Goal: Transaction & Acquisition: Register for event/course

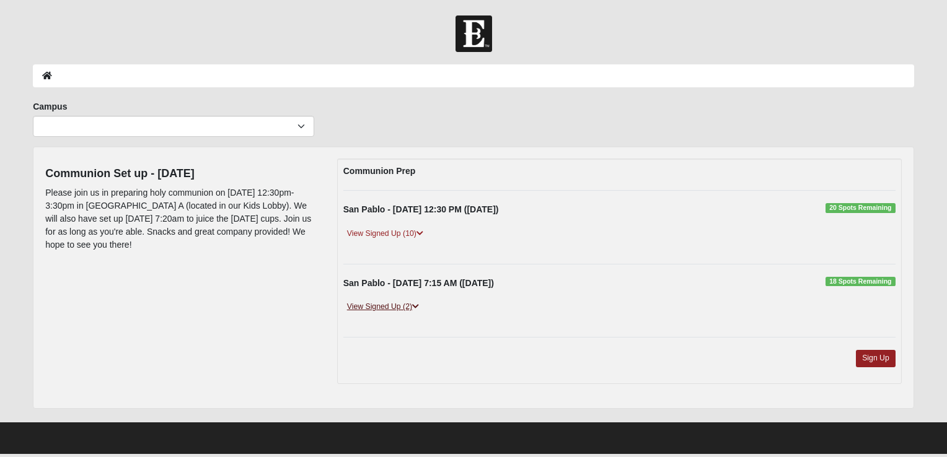
click at [388, 305] on link "View Signed Up (2)" at bounding box center [382, 306] width 79 height 13
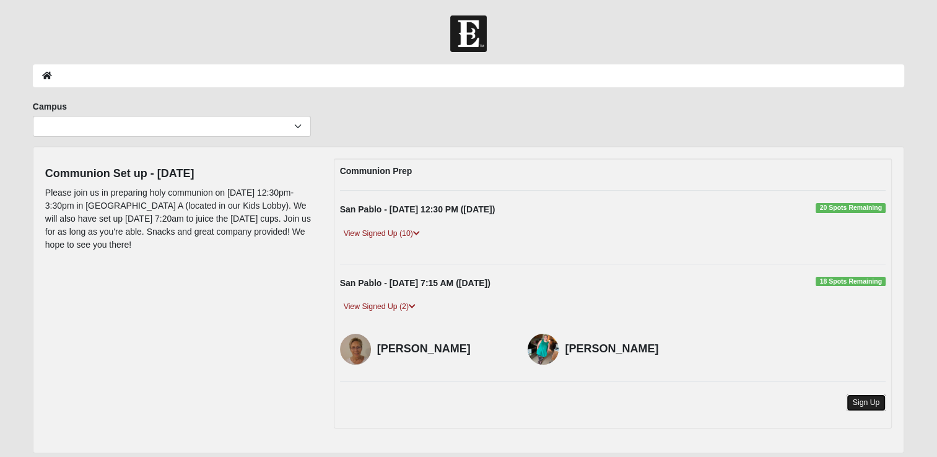
click at [857, 402] on link "Sign Up" at bounding box center [867, 403] width 40 height 17
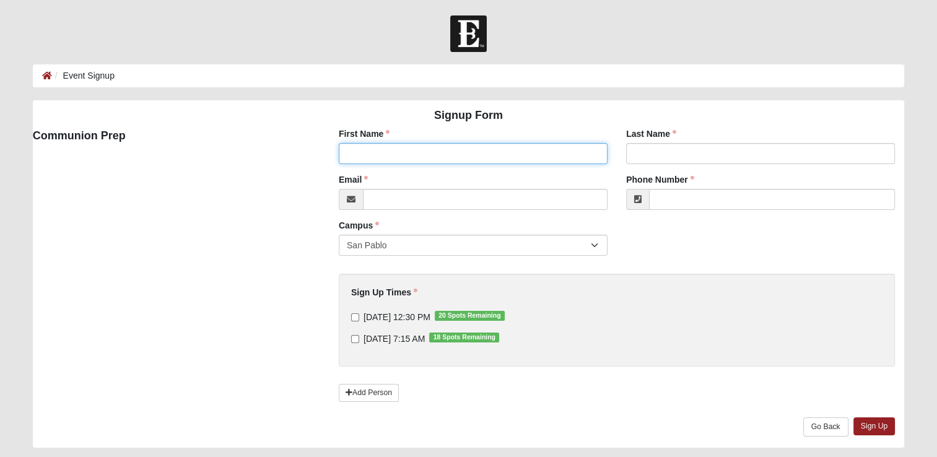
click at [359, 162] on input "First Name" at bounding box center [473, 153] width 269 height 21
type input "Jeffrey"
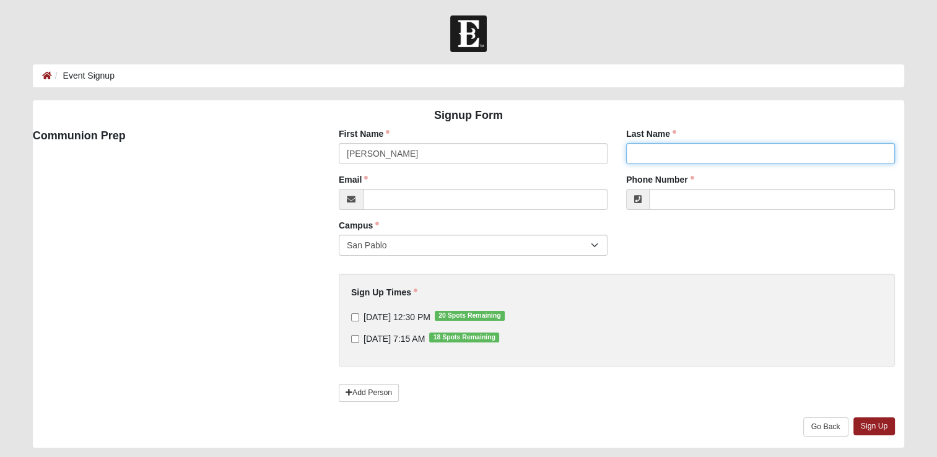
type input "Cosgrove"
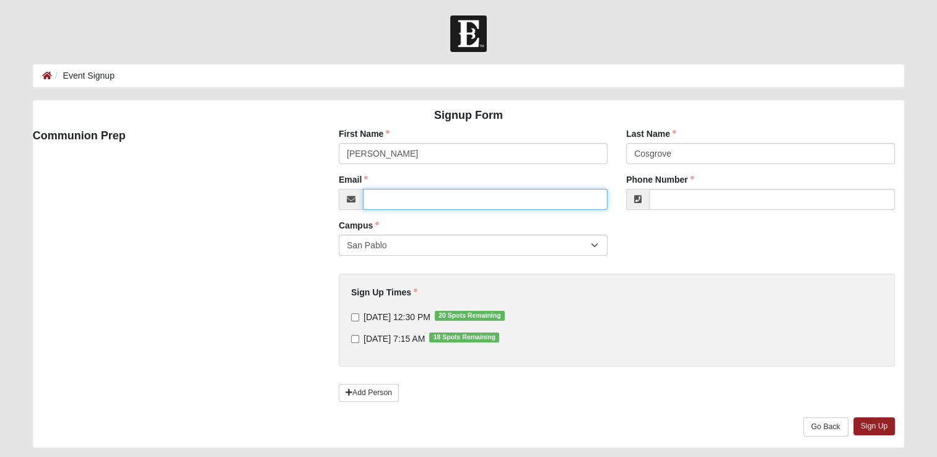
type input "jr12inman@aol.com"
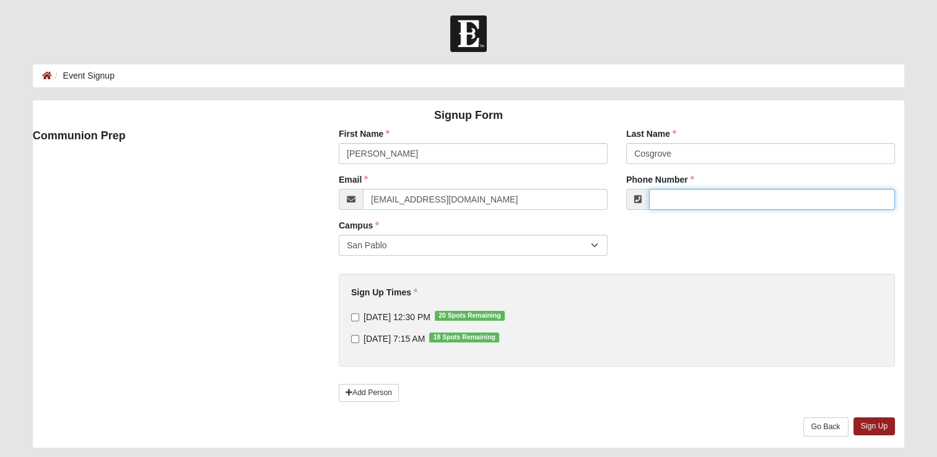
type input "(904) 923-5879"
click at [355, 336] on input "9/21/2025 7:15 AM 18 Spots Remaining" at bounding box center [355, 339] width 8 height 8
checkbox input "true"
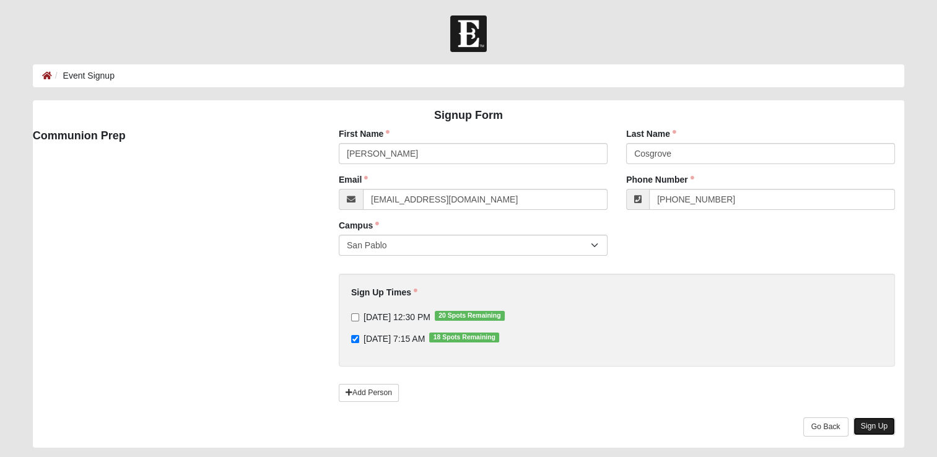
click at [865, 427] on link "Sign Up" at bounding box center [875, 427] width 42 height 18
